Goal: Check status: Check status

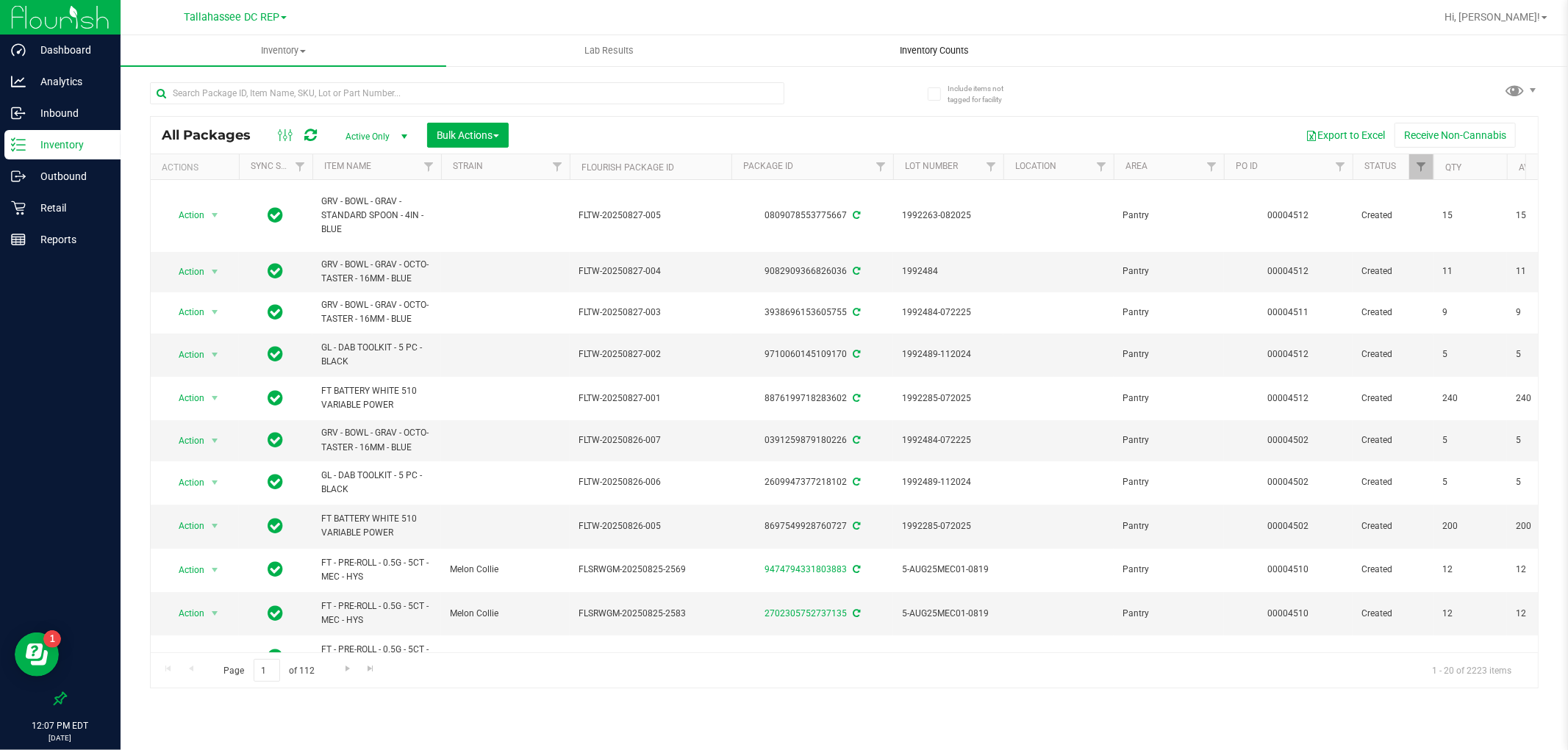
click at [893, 53] on span "Inventory Counts" at bounding box center [934, 50] width 109 height 13
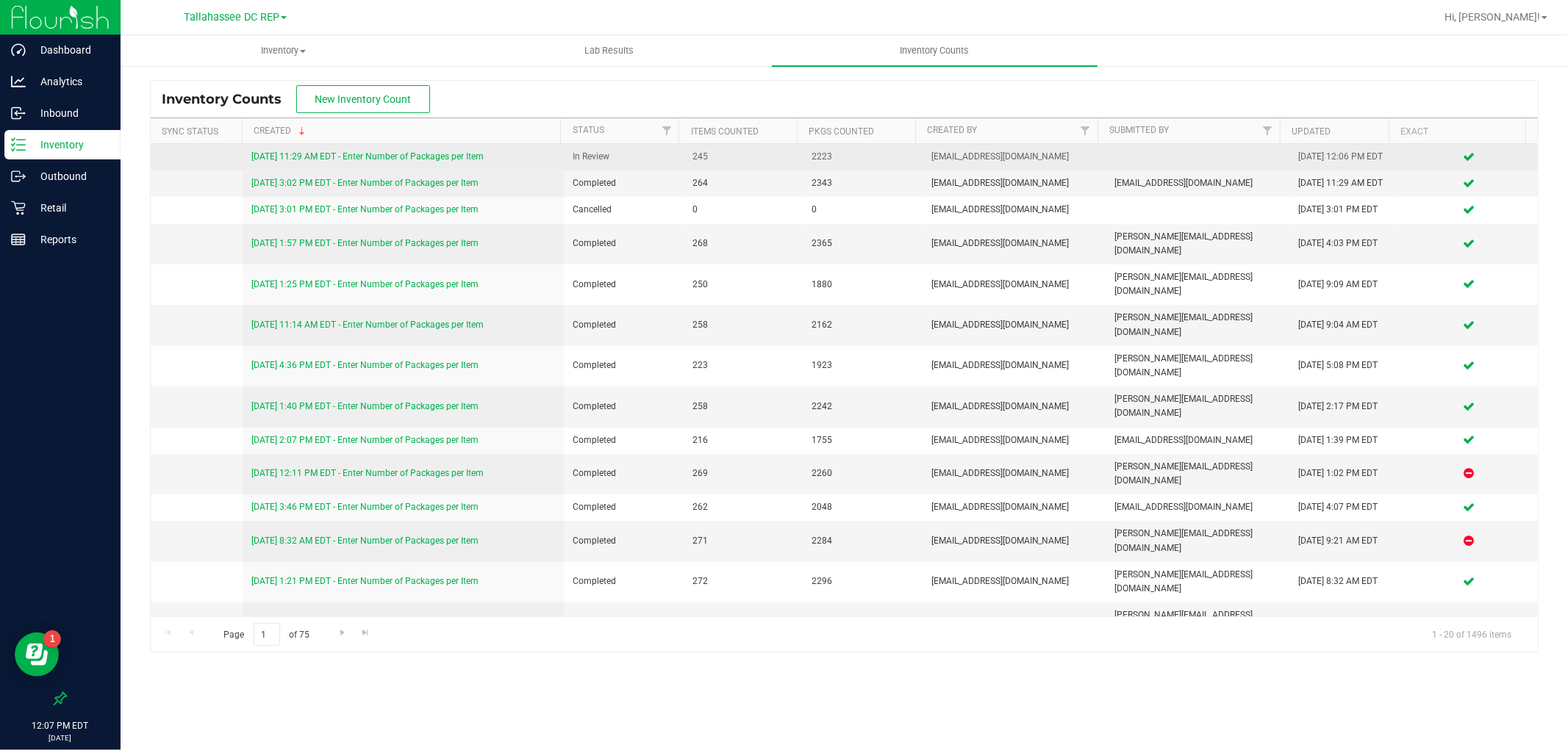
click at [460, 152] on link "[DATE] 11:29 AM EDT - Enter Number of Packages per Item" at bounding box center [367, 156] width 232 height 10
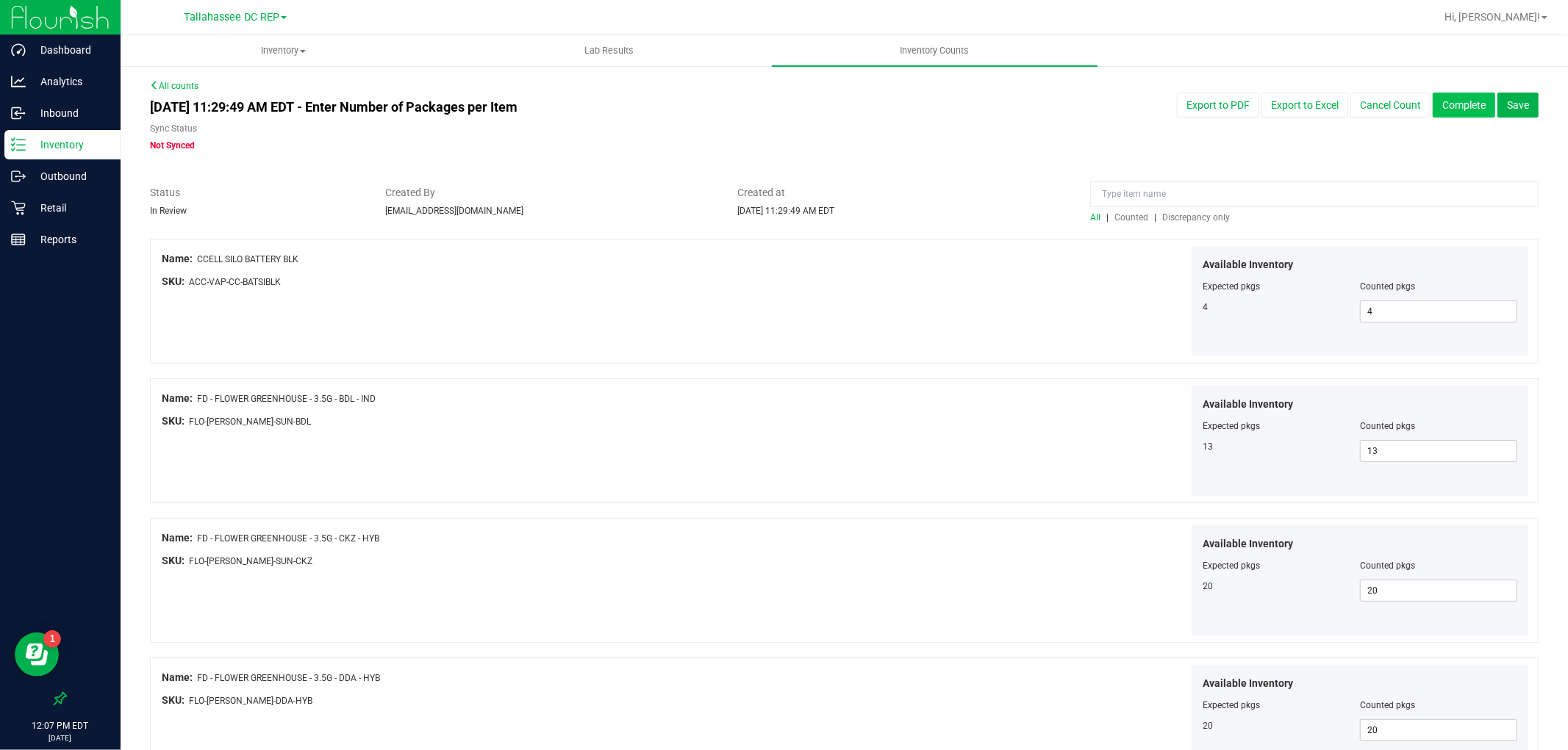
click at [1432, 97] on button "Complete" at bounding box center [1464, 105] width 63 height 25
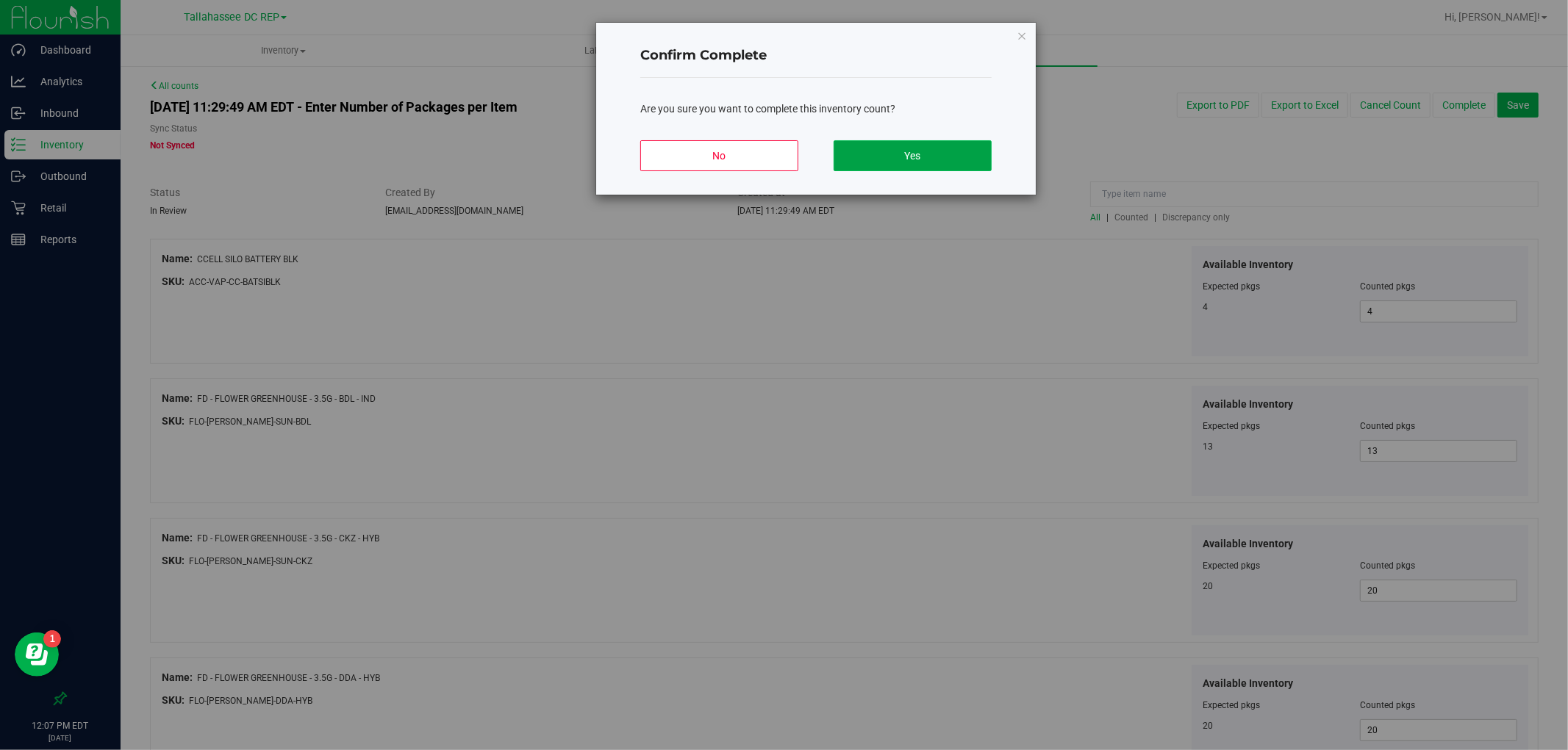
click at [955, 145] on button "Yes" at bounding box center [913, 155] width 158 height 31
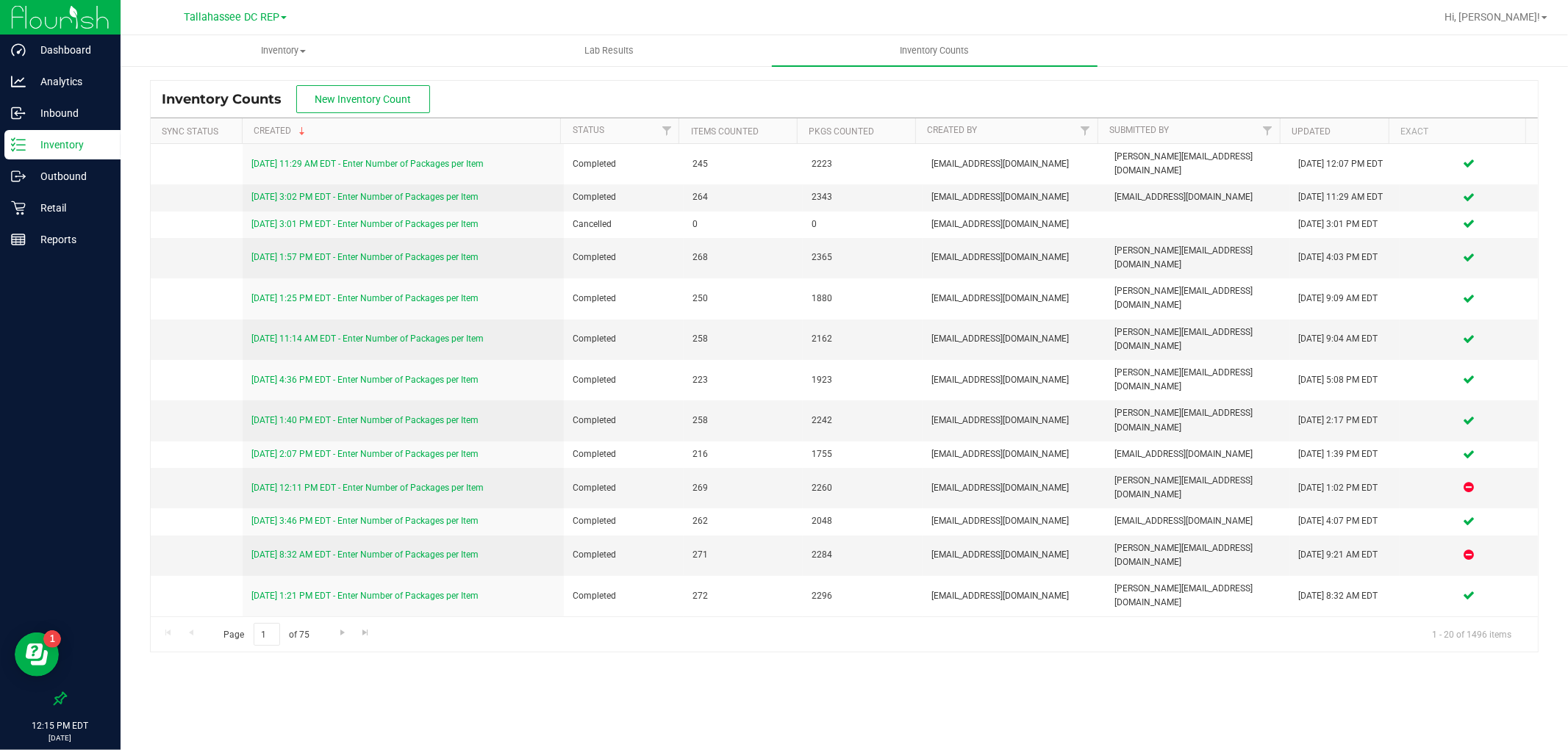
click at [89, 148] on p "Inventory" at bounding box center [69, 144] width 88 height 18
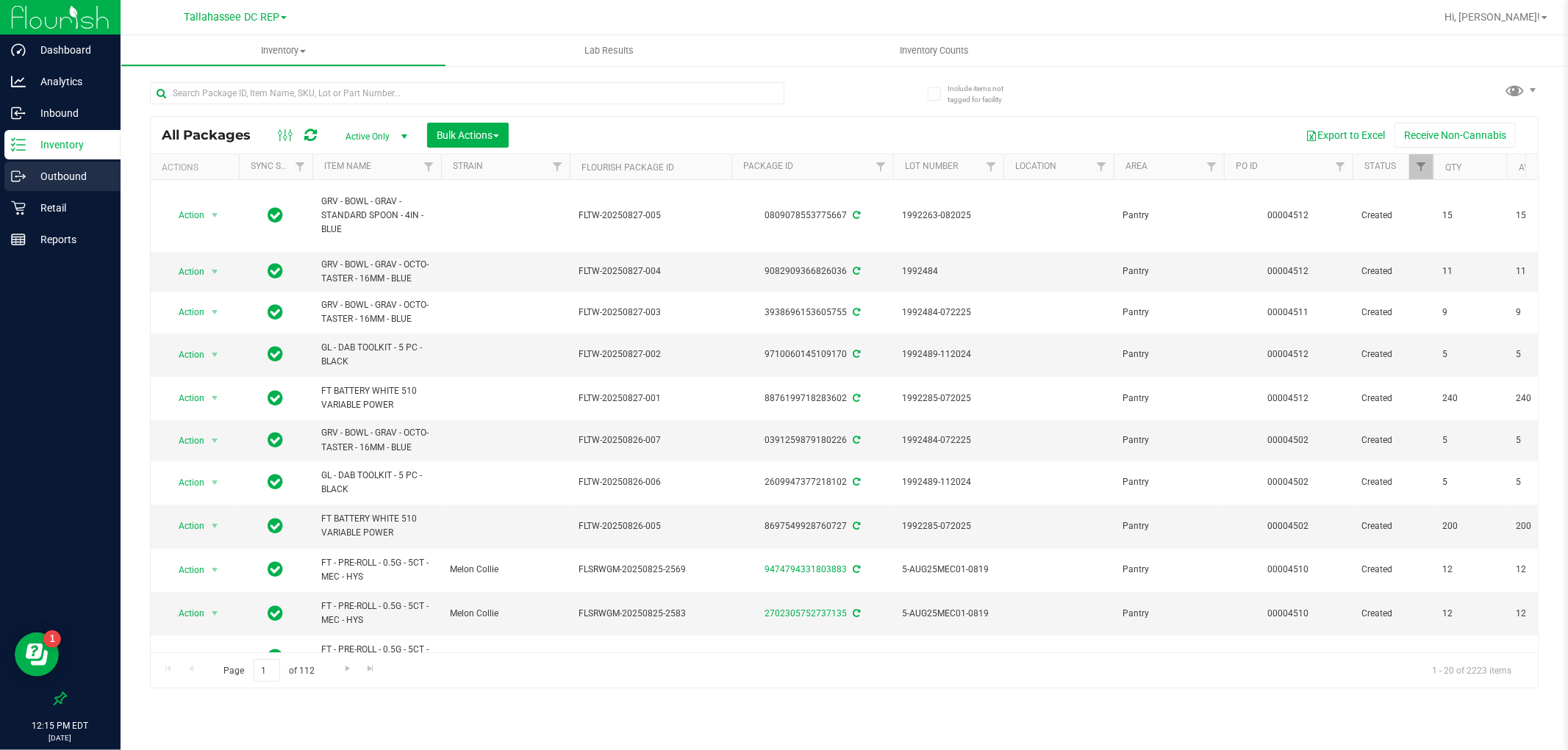
click at [105, 174] on p "Outbound" at bounding box center [69, 176] width 88 height 18
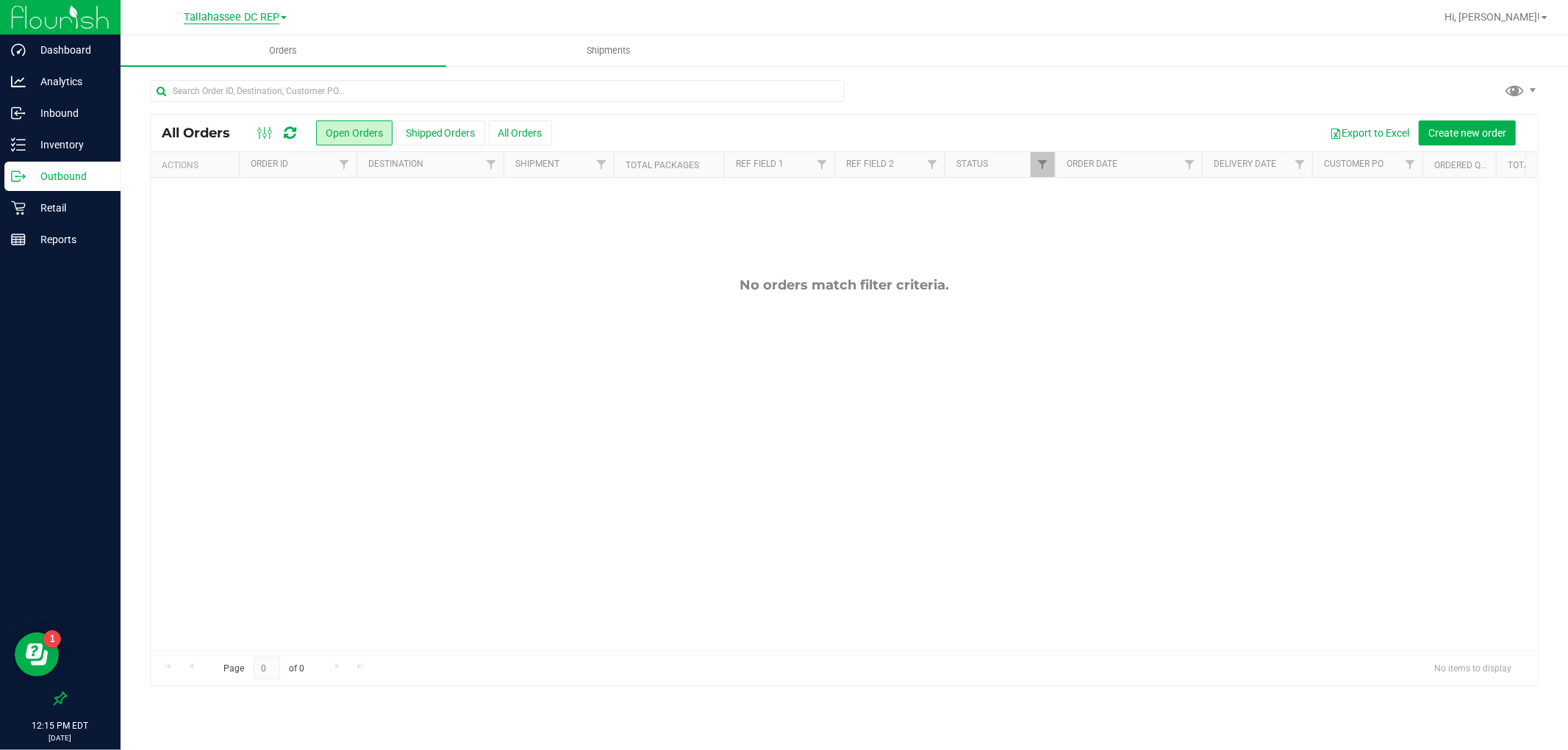
click at [222, 12] on span "Tallahassee DC REP" at bounding box center [231, 18] width 96 height 13
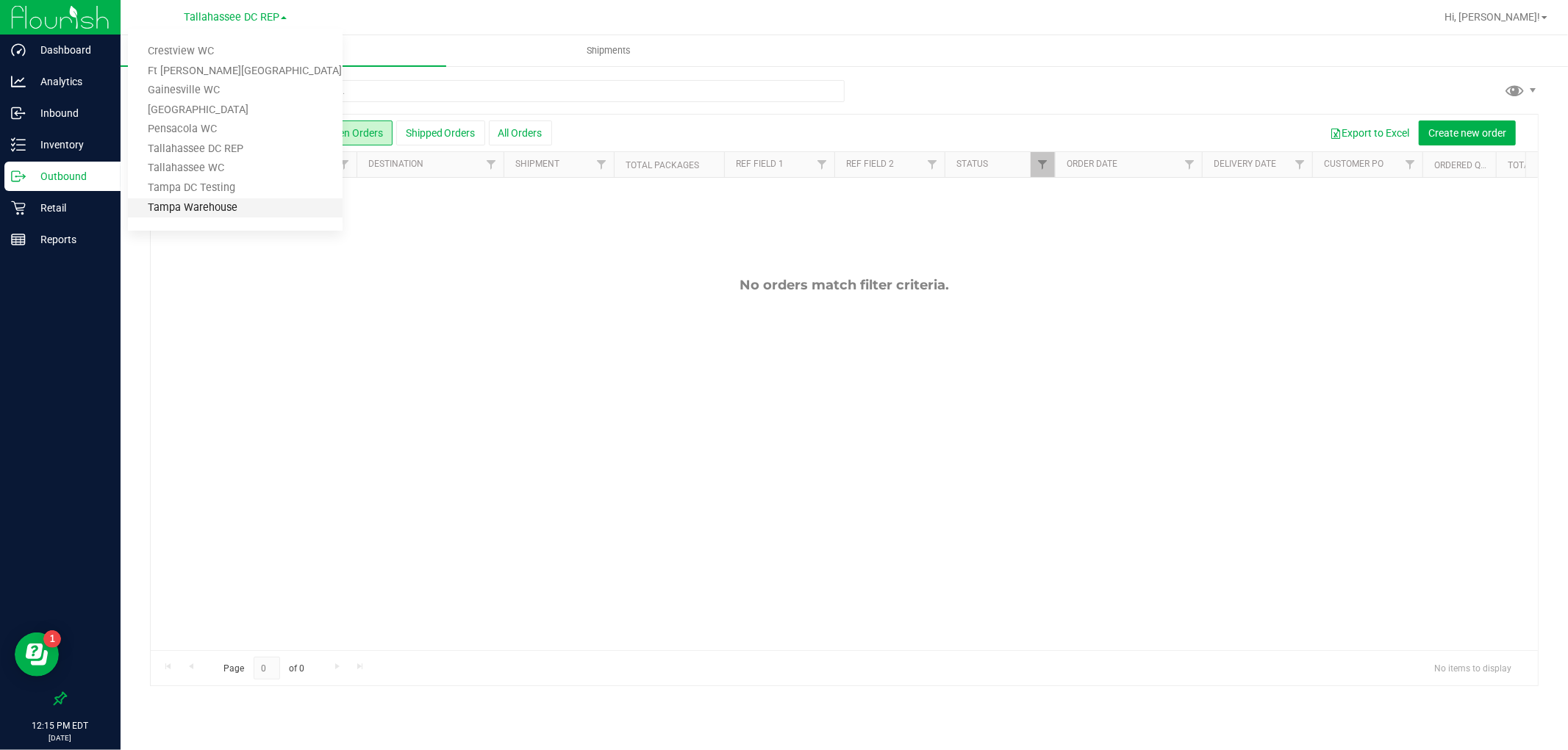
click at [224, 202] on link "Tampa Warehouse" at bounding box center [235, 208] width 214 height 20
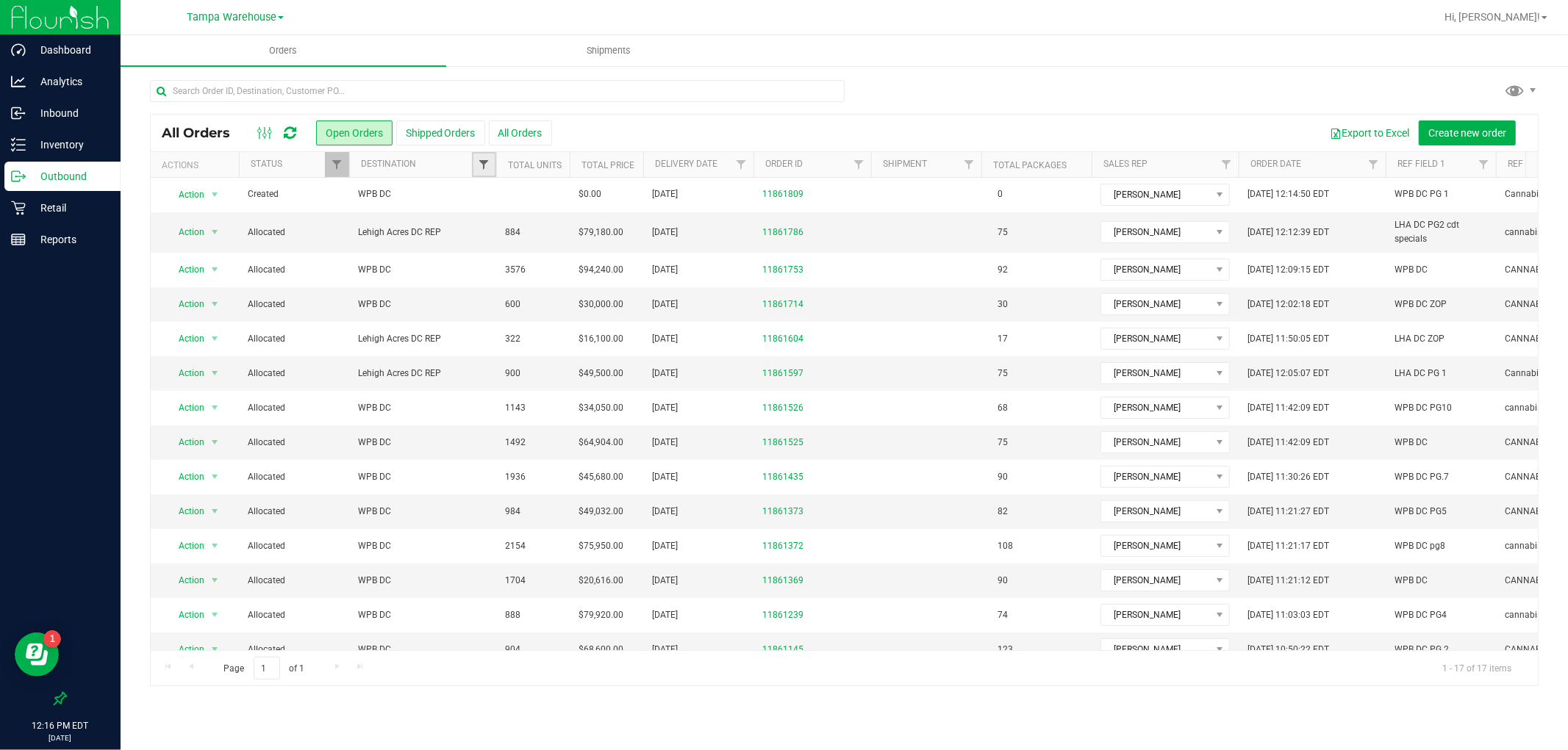
click at [484, 166] on span "Filter" at bounding box center [484, 164] width 11 height 11
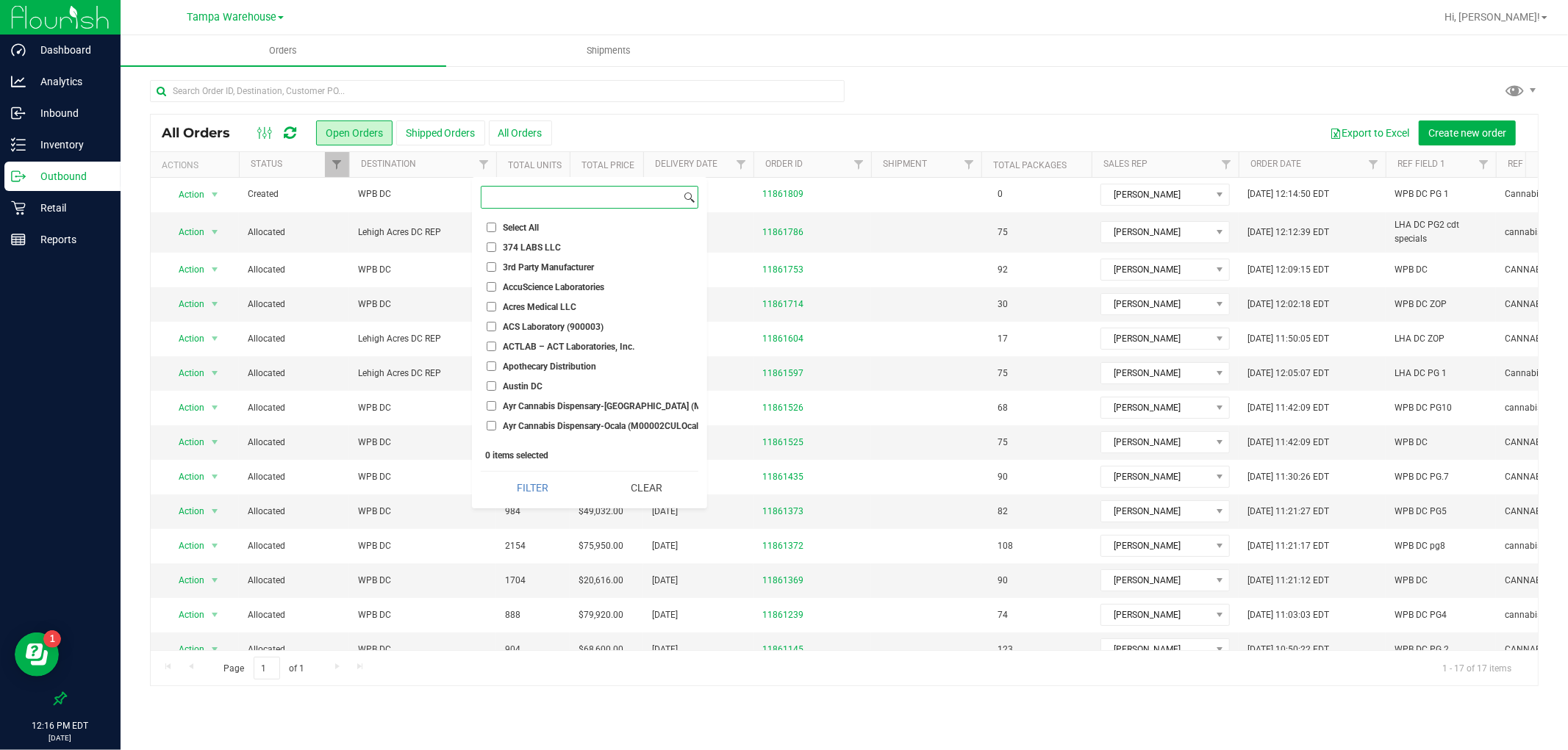
click at [566, 201] on input at bounding box center [581, 197] width 199 height 21
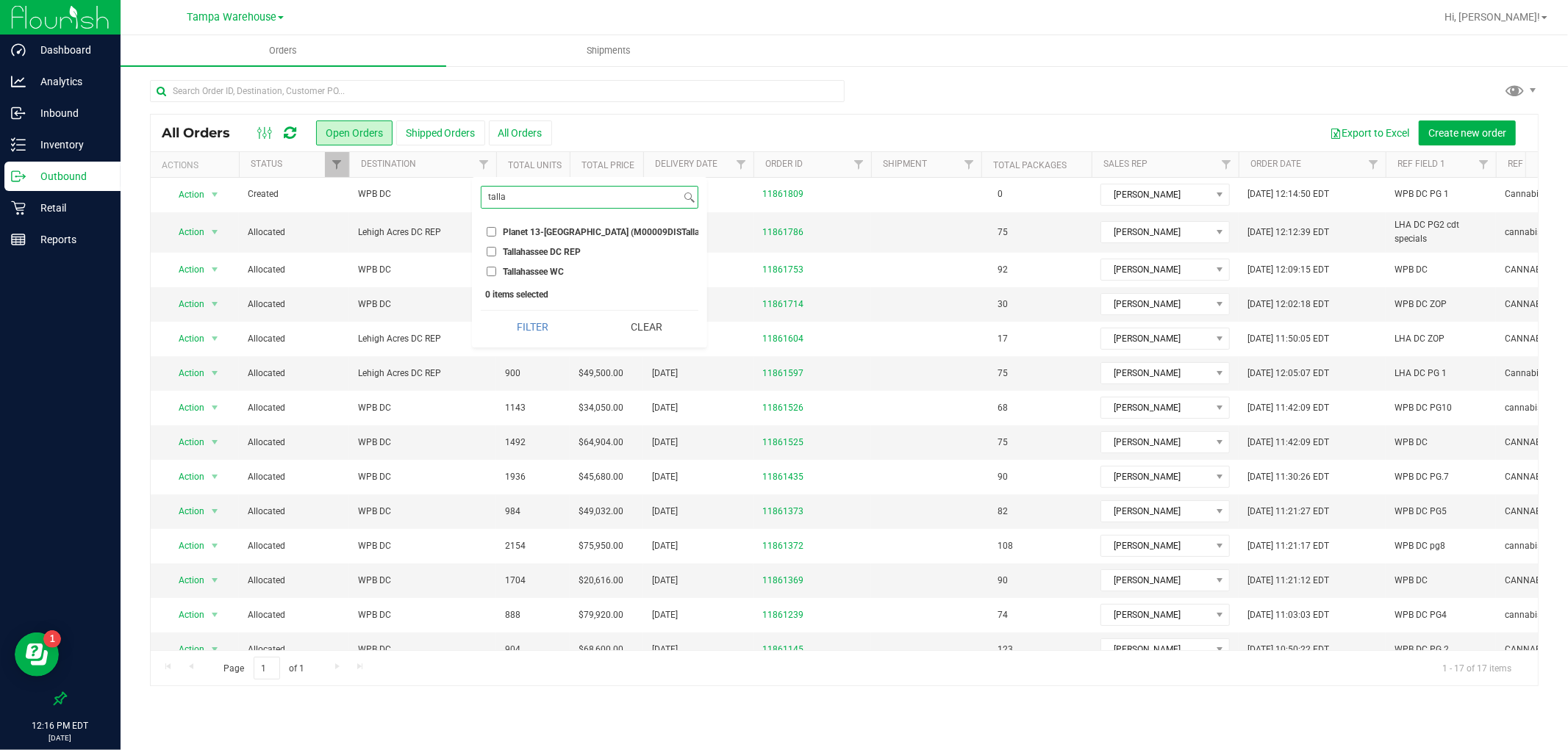
type input "talla"
click at [489, 250] on input "Tallahassee DC REP" at bounding box center [491, 251] width 9 height 9
checkbox input "true"
click at [526, 324] on button "Filter" at bounding box center [532, 327] width 103 height 32
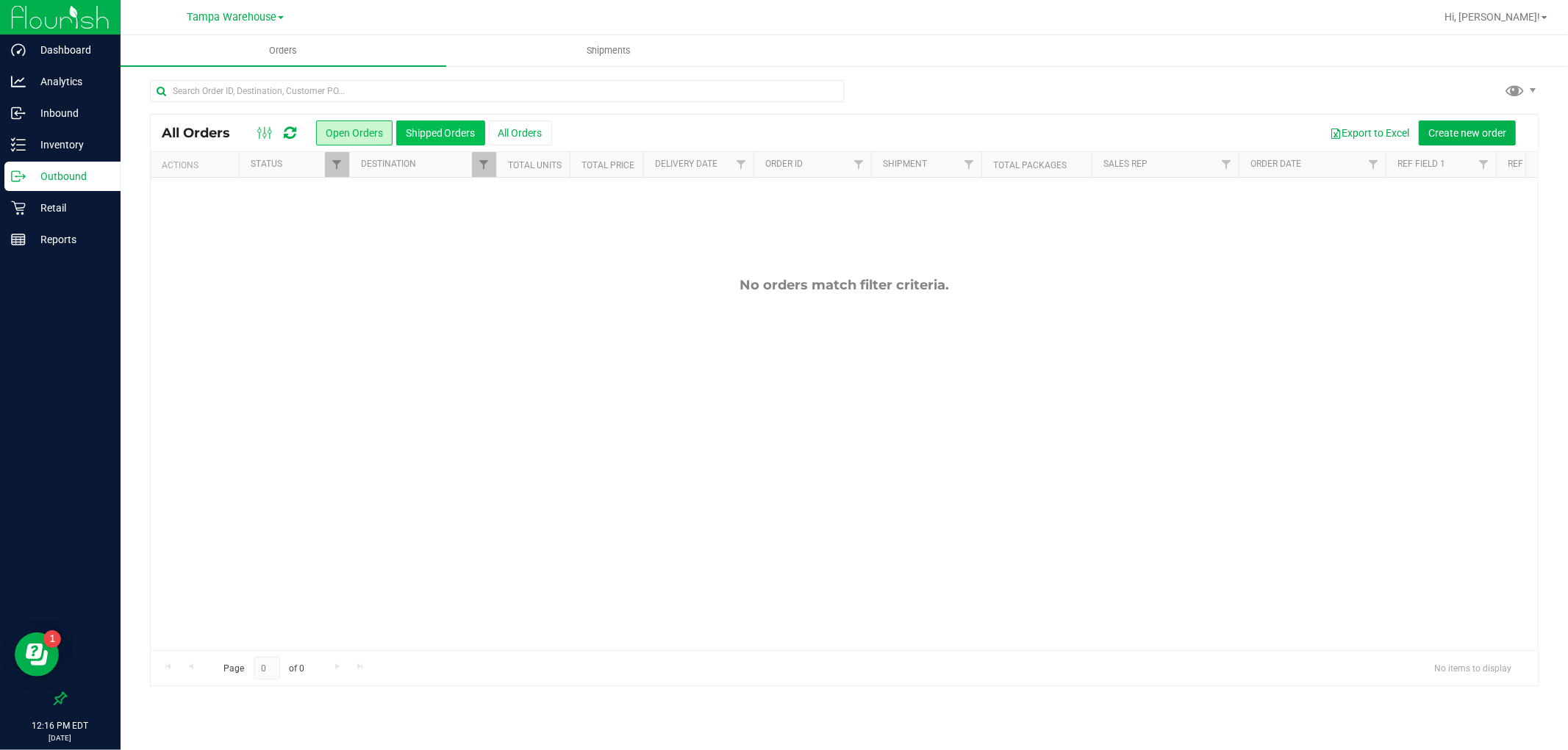
click at [442, 129] on button "Shipped Orders" at bounding box center [441, 133] width 89 height 25
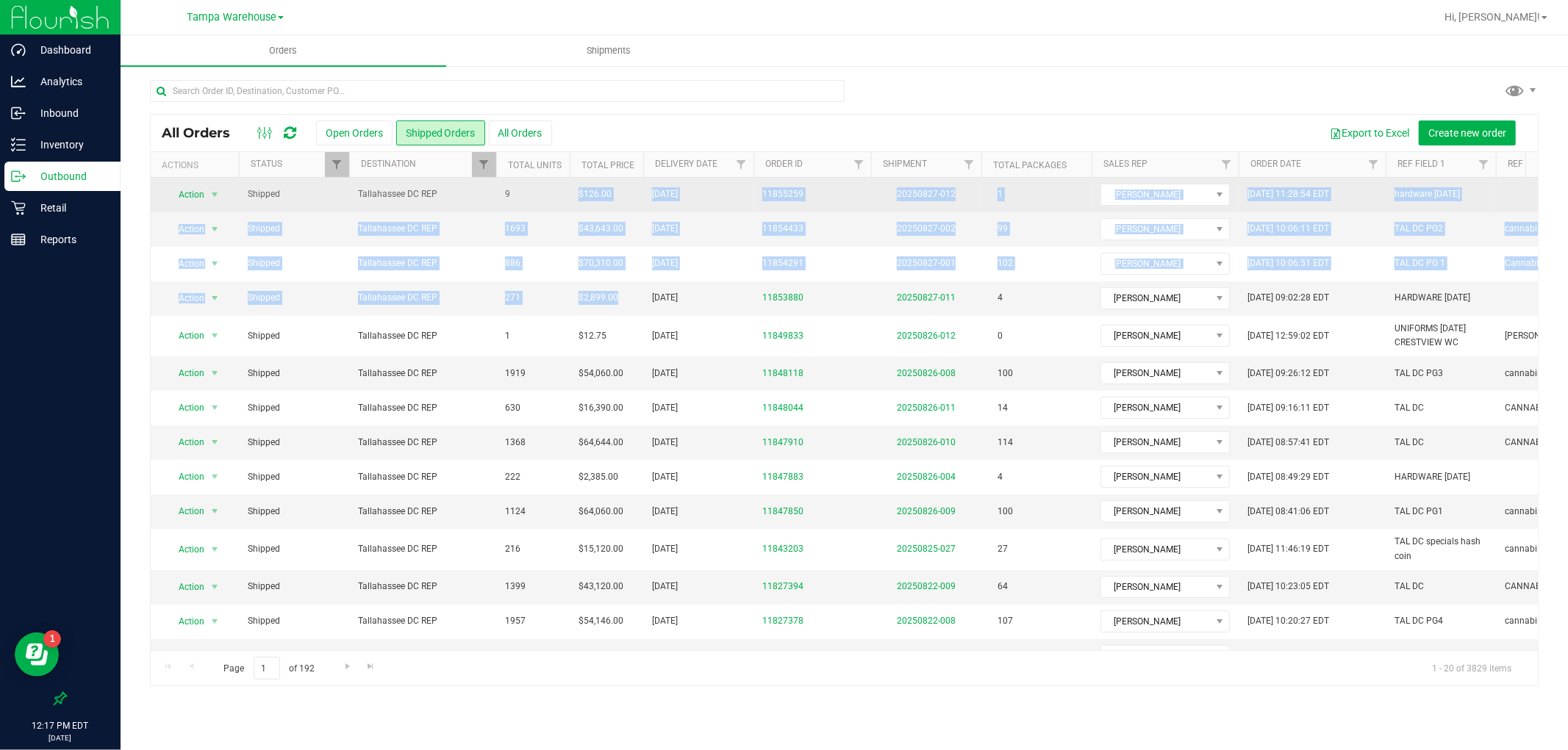
drag, startPoint x: 634, startPoint y: 304, endPoint x: 571, endPoint y: 193, distance: 127.6
click at [571, 193] on tbody "Action Action Clone order Mark as fully paid Order audit log Print COAs (single…" at bounding box center [1062, 529] width 1823 height 703
